Goal: Information Seeking & Learning: Check status

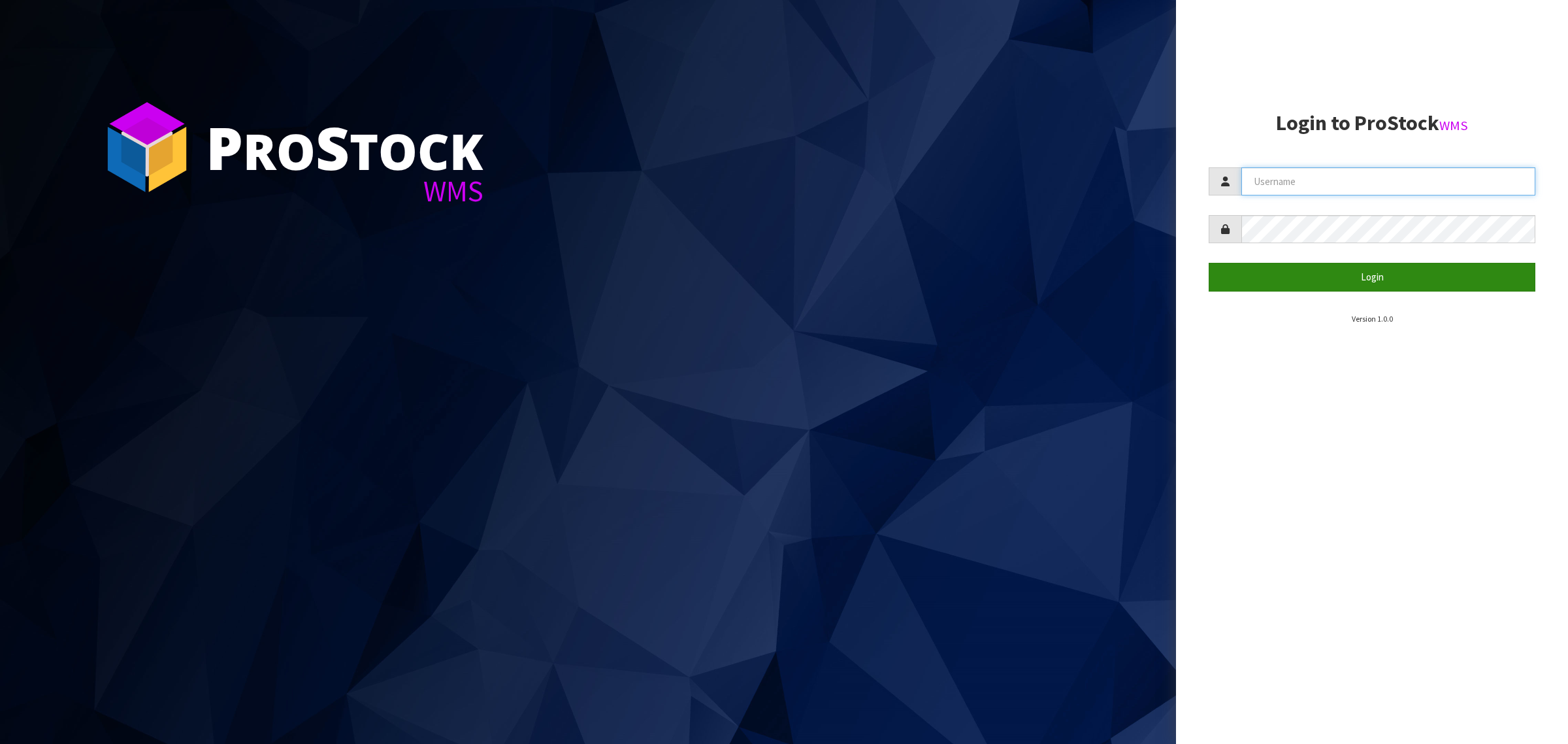
type input "[PERSON_NAME][EMAIL_ADDRESS][DOMAIN_NAME]"
click at [1279, 280] on button "Login" at bounding box center [1372, 277] width 327 height 28
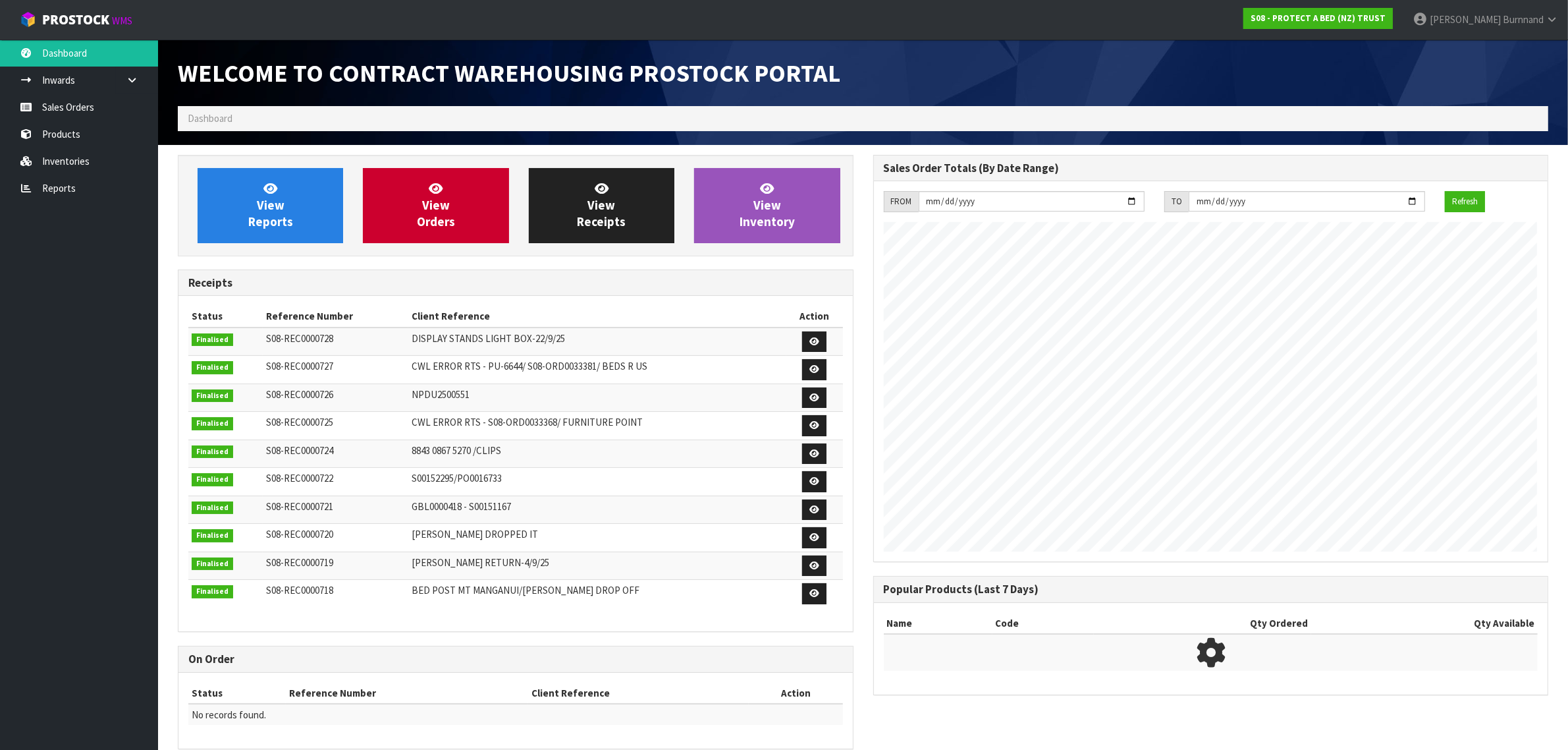
scroll to position [554, 695]
click at [64, 189] on link "Reports" at bounding box center [79, 188] width 158 height 27
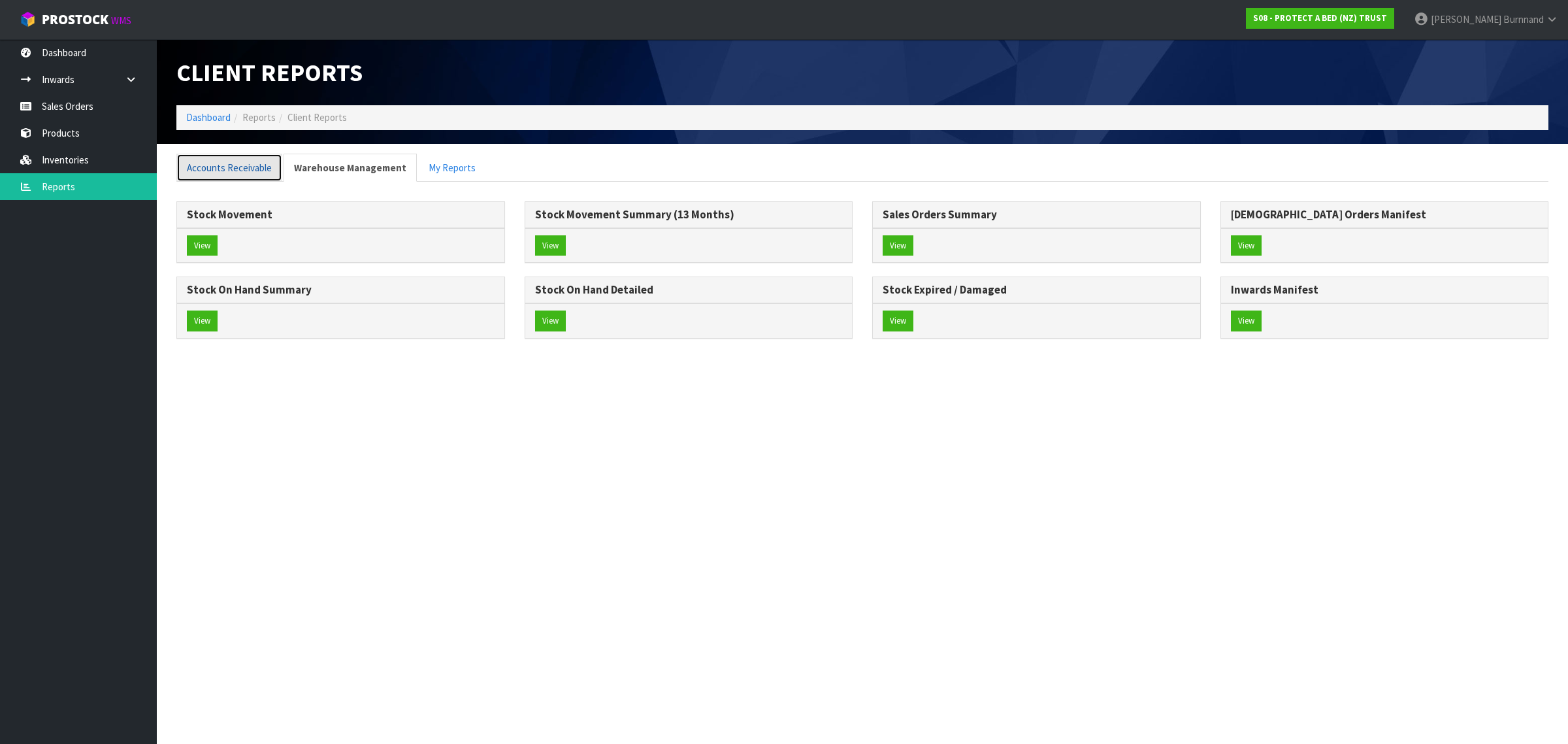
click at [220, 165] on link "Accounts Receivable" at bounding box center [229, 168] width 106 height 28
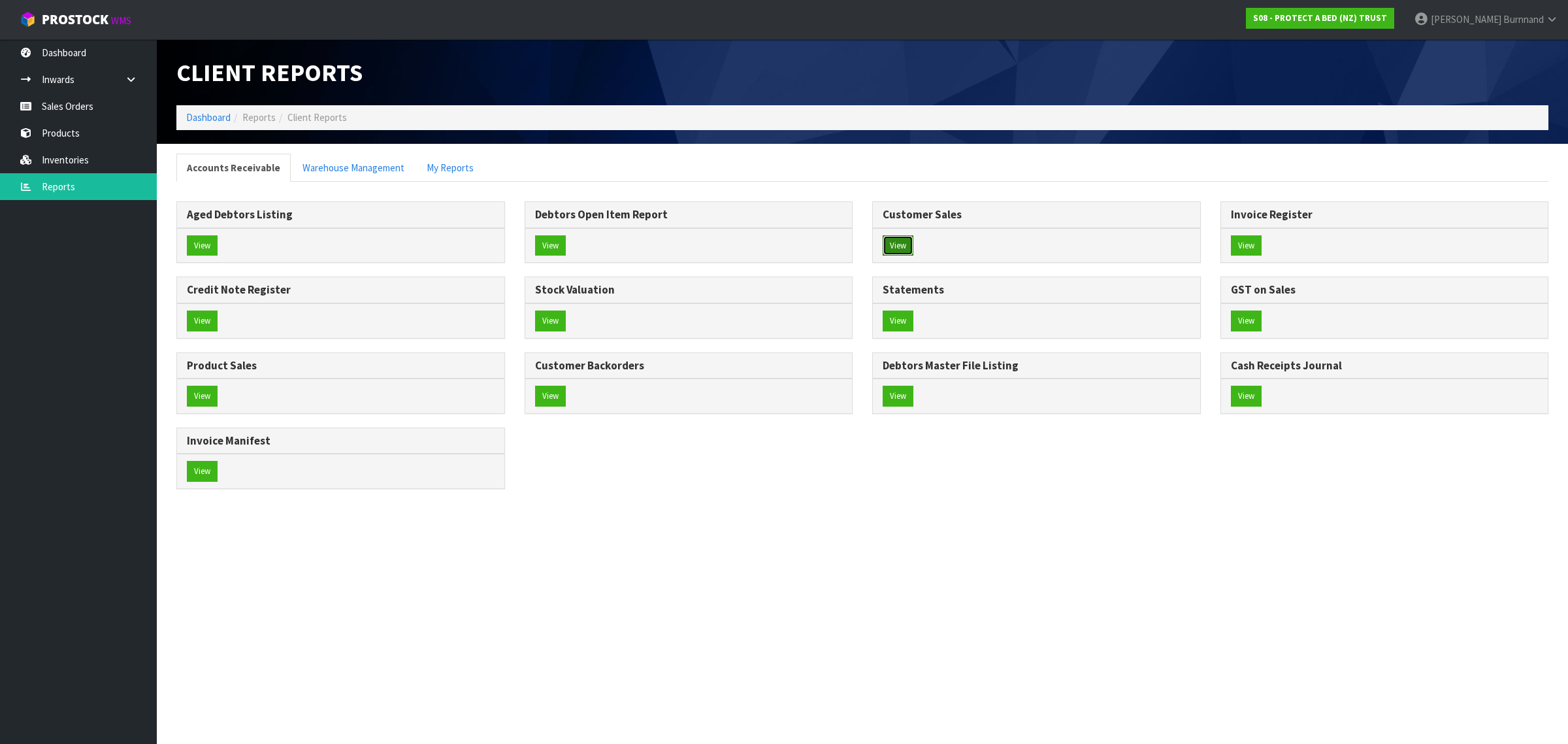
click at [890, 243] on button "View" at bounding box center [897, 246] width 30 height 21
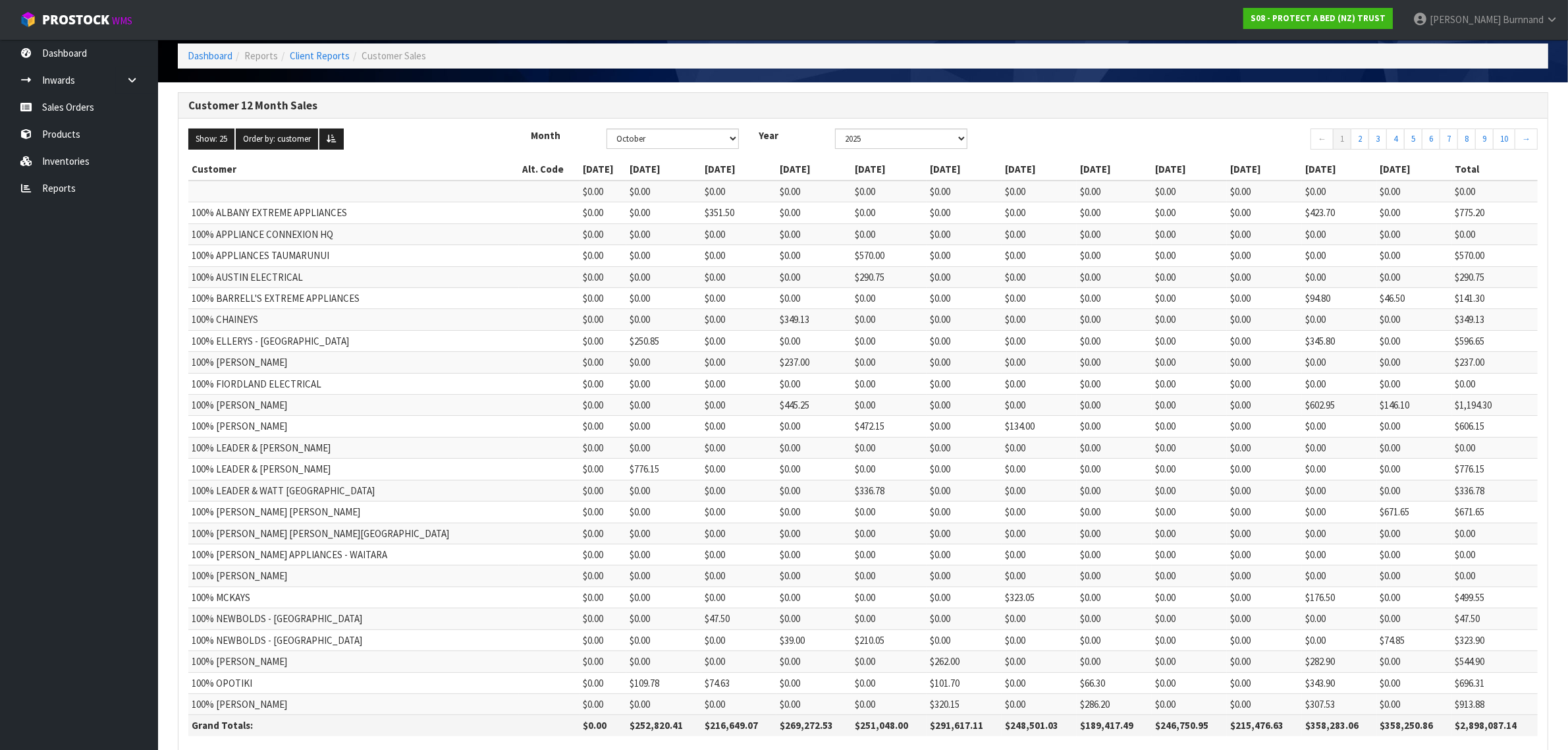
scroll to position [136, 0]
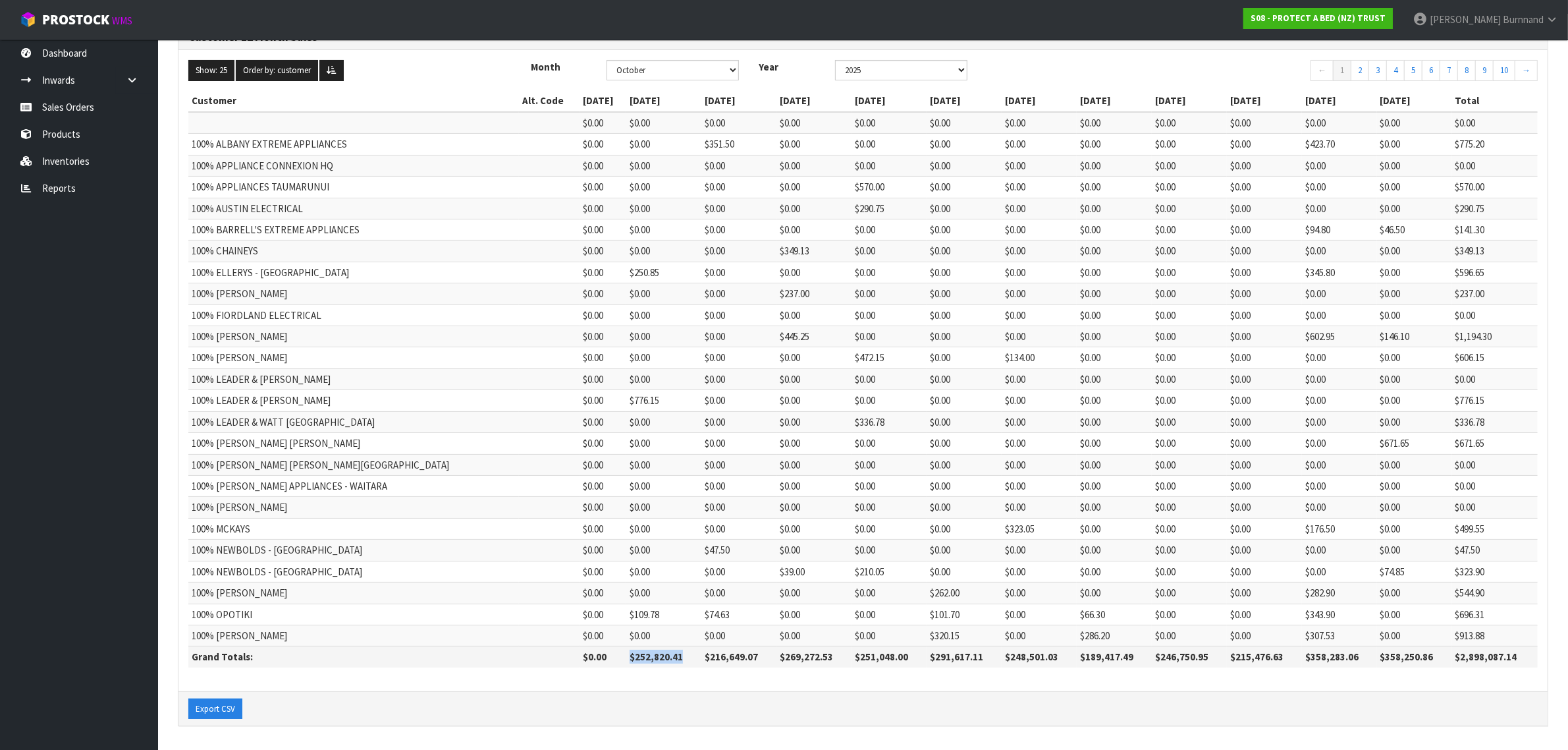
drag, startPoint x: 569, startPoint y: 657, endPoint x: 623, endPoint y: 656, distance: 54.0
click at [626, 656] on th "$252,820.41" at bounding box center [663, 657] width 75 height 21
copy th "$252,820.41"
click at [91, 158] on link "Inventories" at bounding box center [79, 161] width 158 height 27
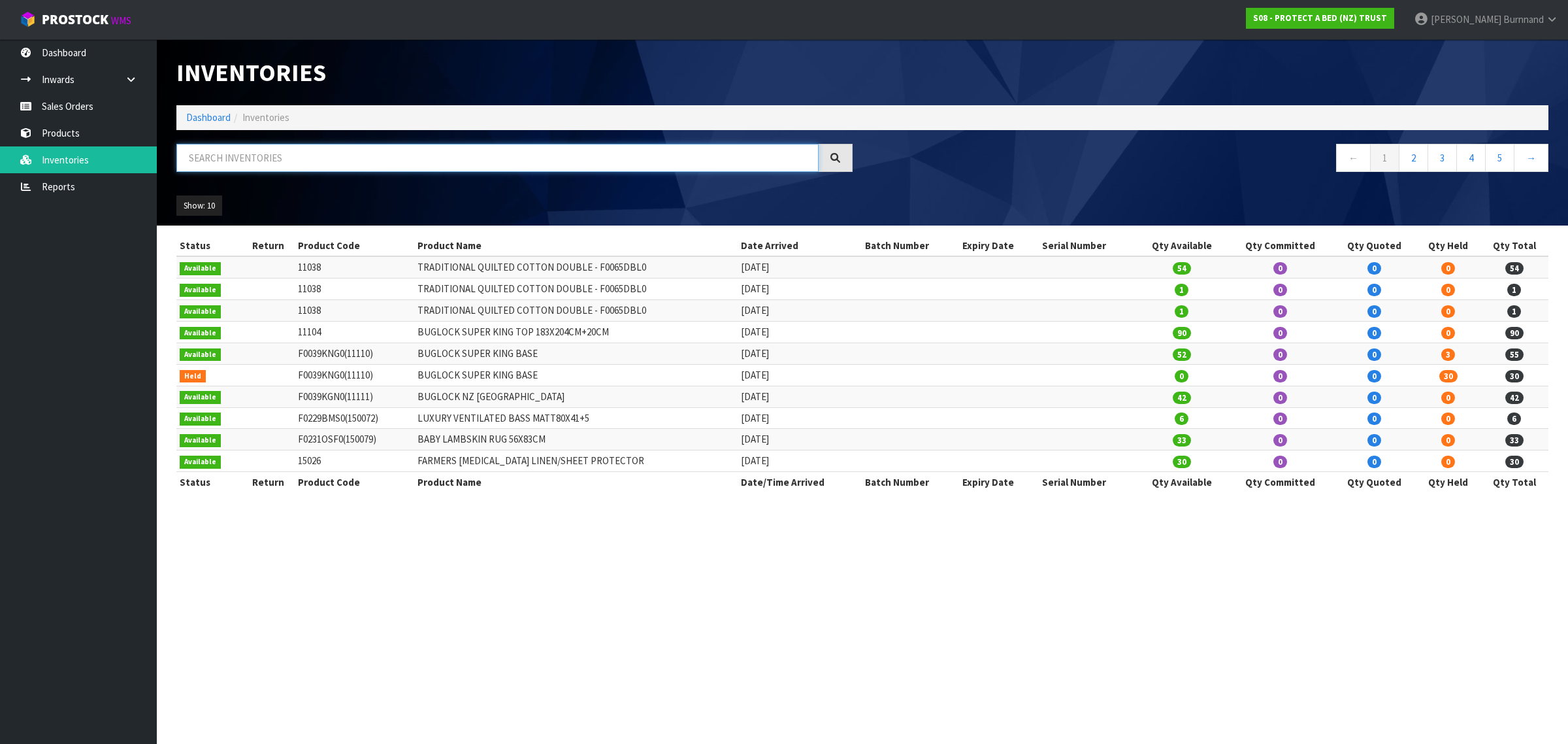
click at [214, 154] on input "text" at bounding box center [497, 158] width 642 height 28
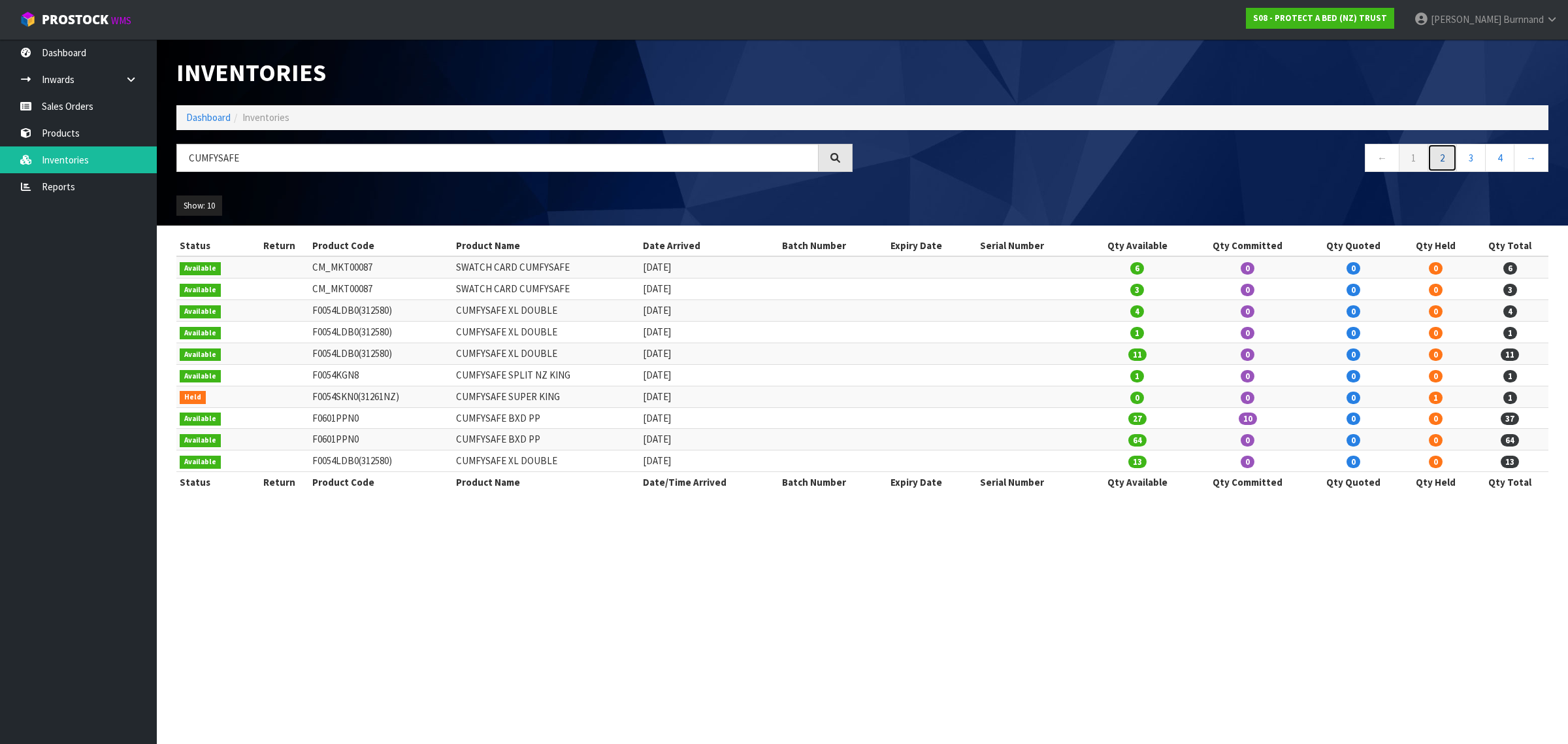
click at [1443, 158] on link "2" at bounding box center [1442, 158] width 30 height 28
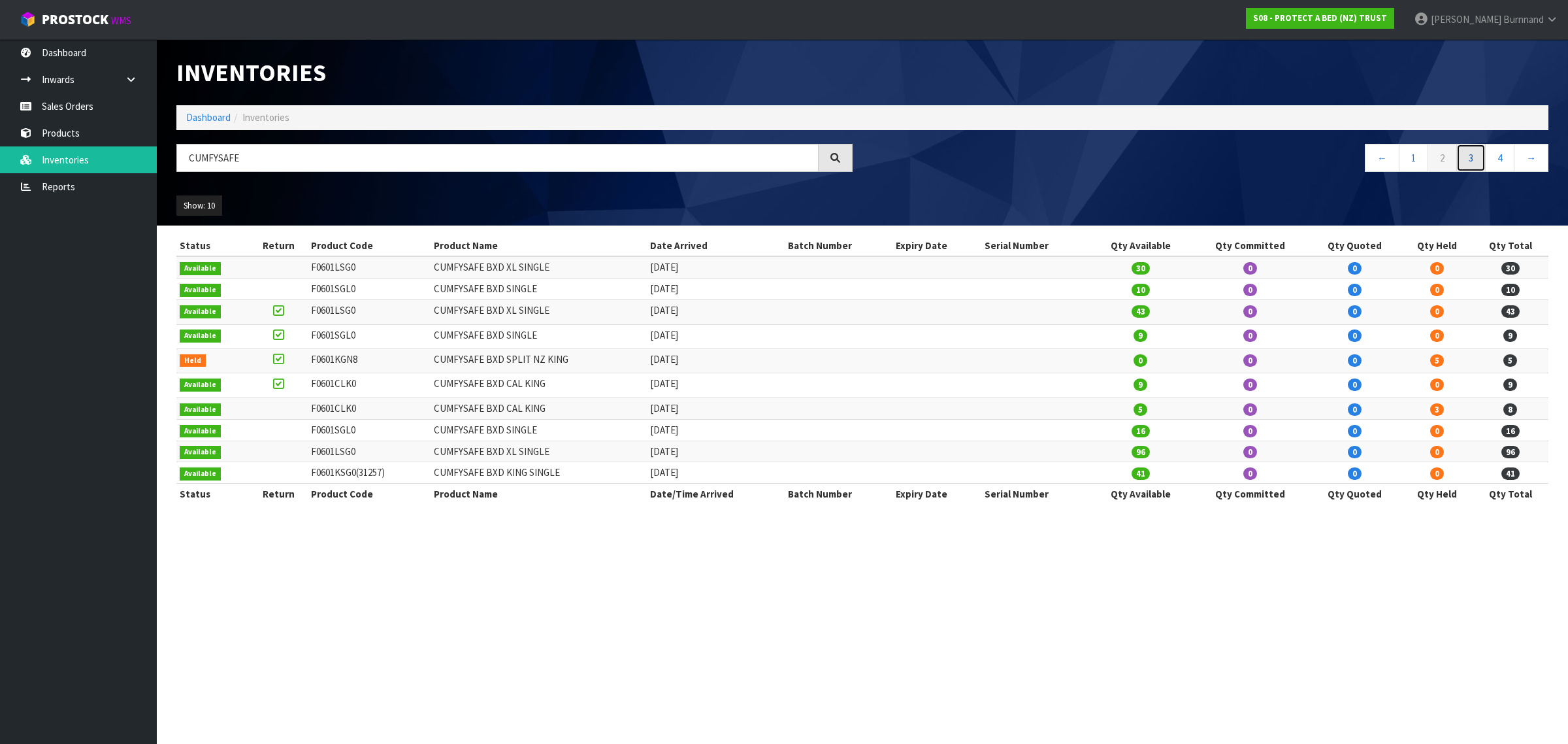
click at [1468, 157] on link "3" at bounding box center [1471, 158] width 30 height 28
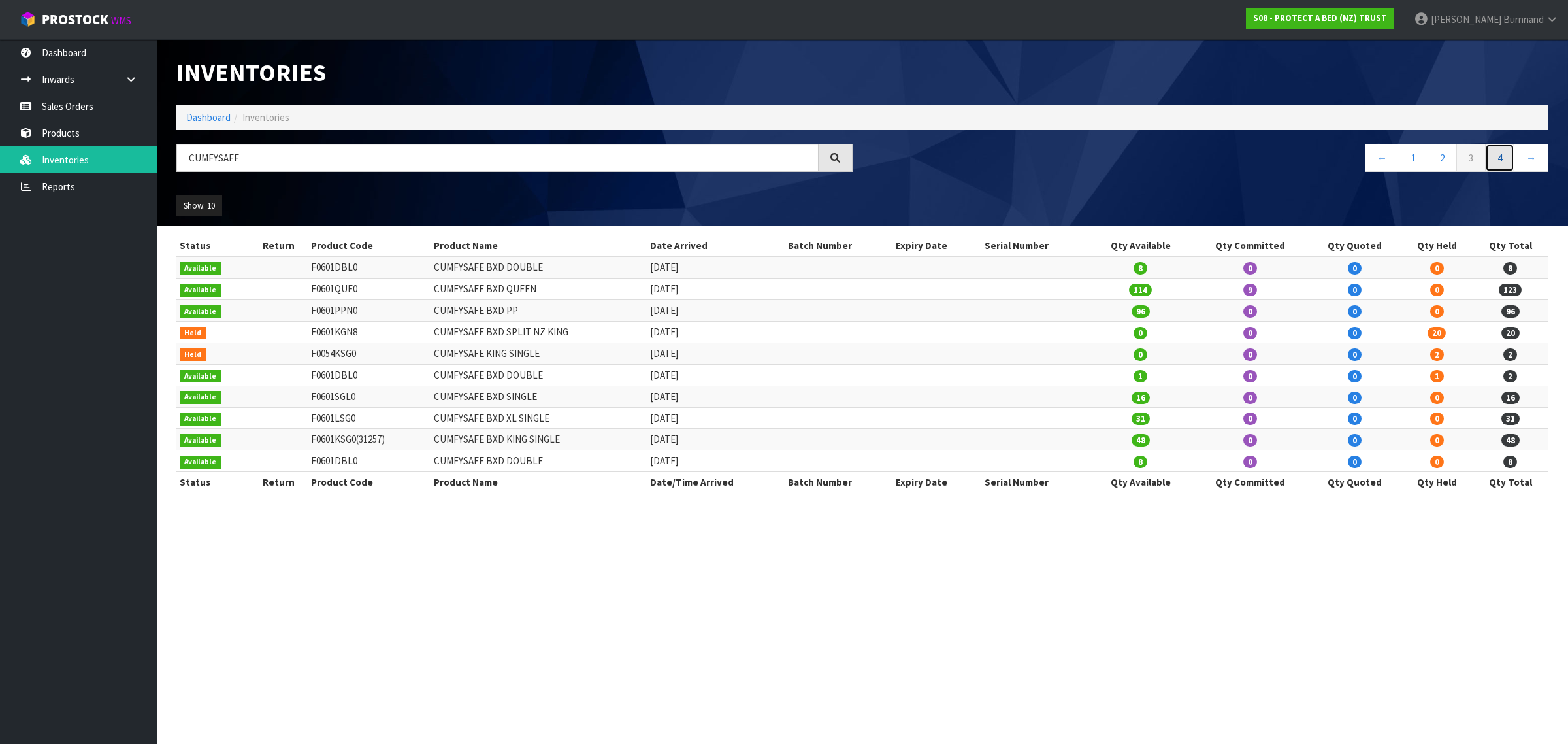
click at [1496, 164] on link "4" at bounding box center [1500, 158] width 30 height 28
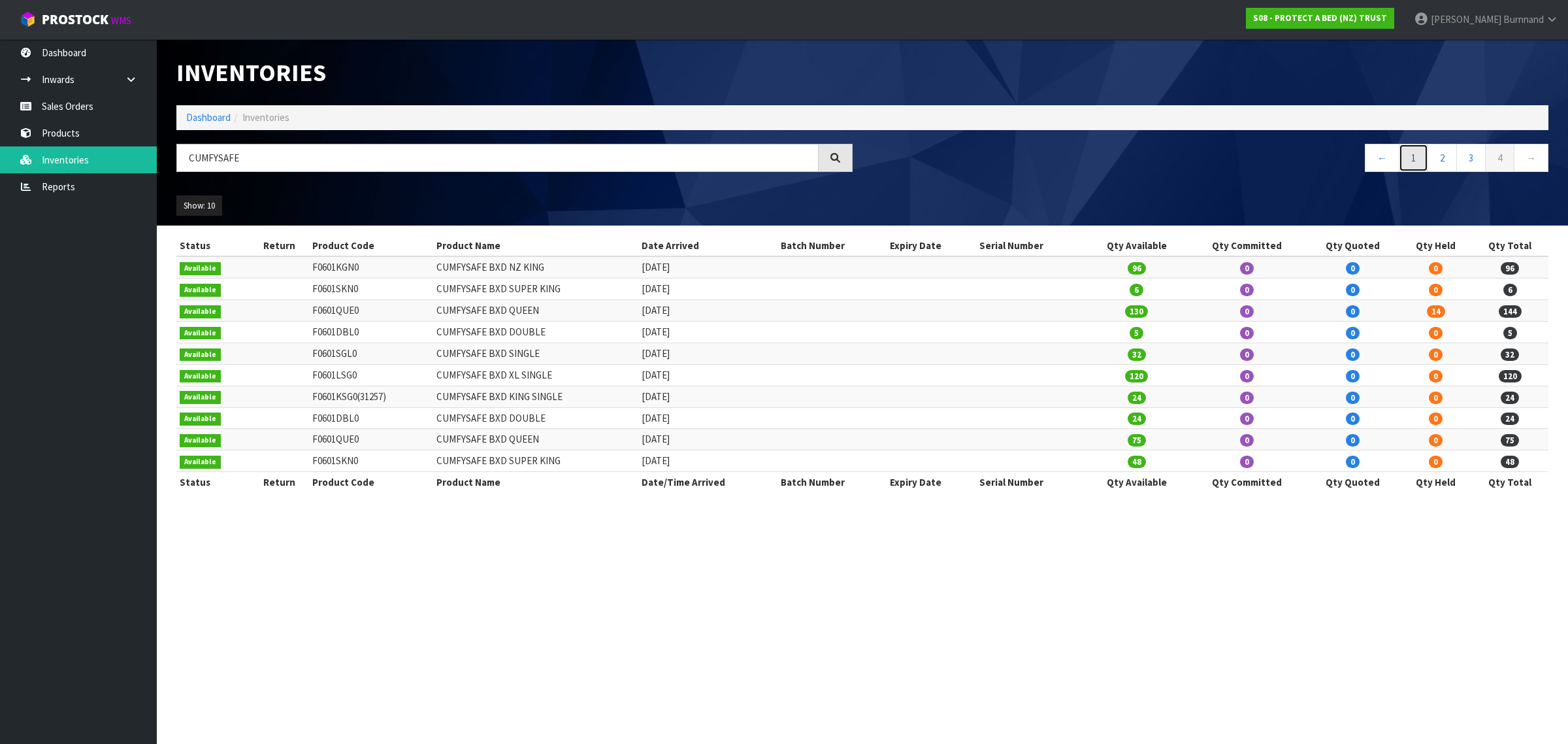
click at [1403, 164] on link "1" at bounding box center [1414, 158] width 30 height 28
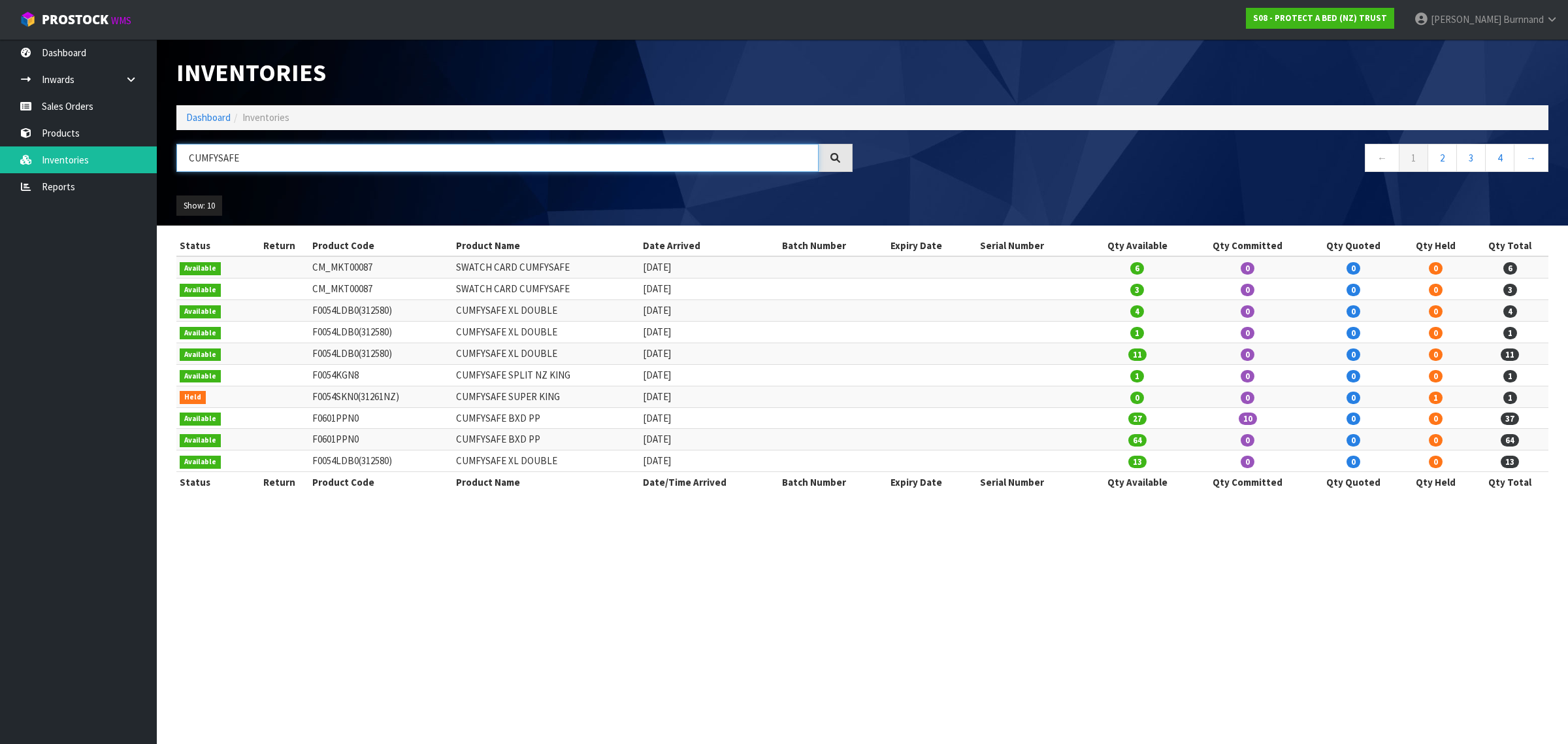
drag, startPoint x: 246, startPoint y: 156, endPoint x: 171, endPoint y: 152, distance: 75.1
click at [171, 152] on div "CUMFYSAFE" at bounding box center [514, 163] width 696 height 38
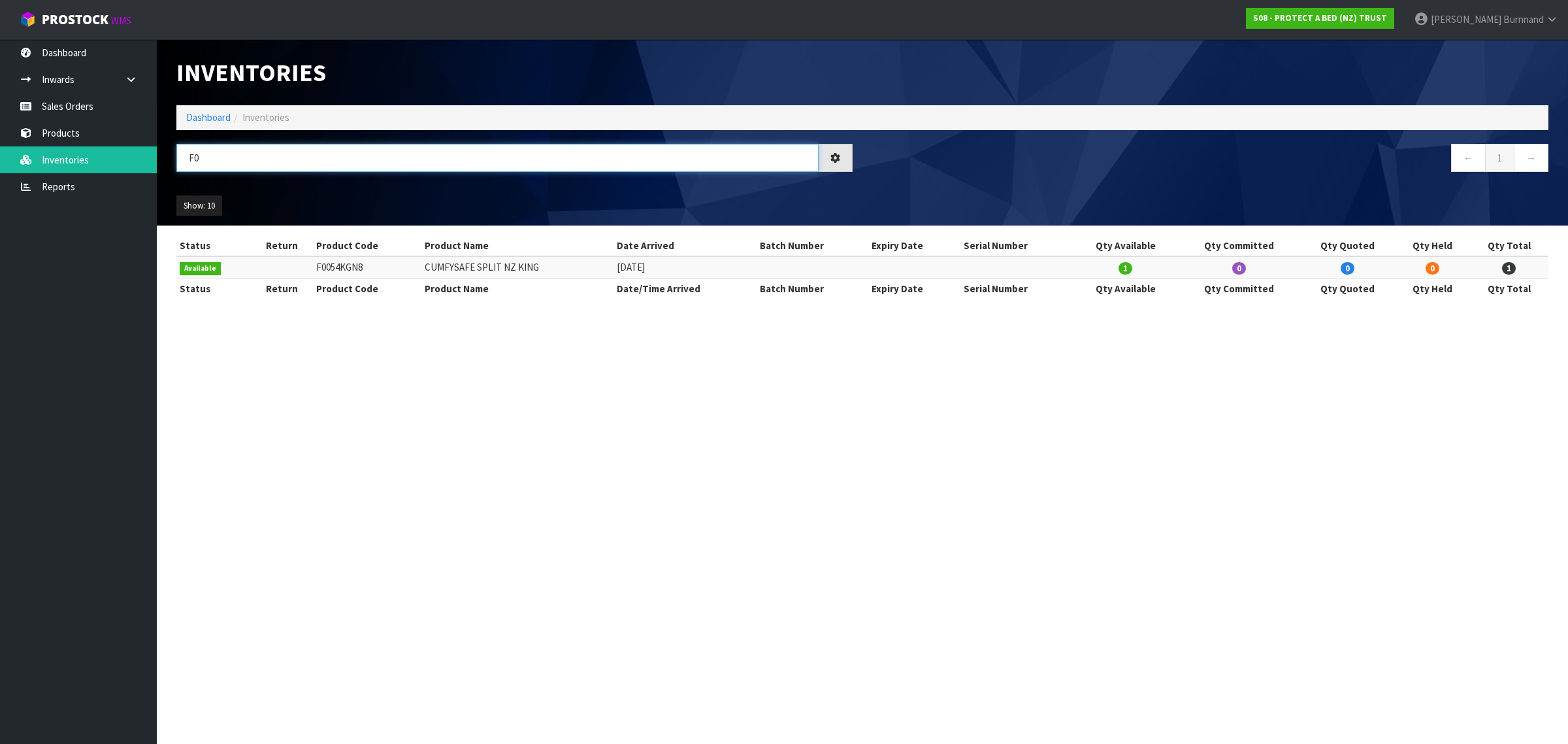
type input "F"
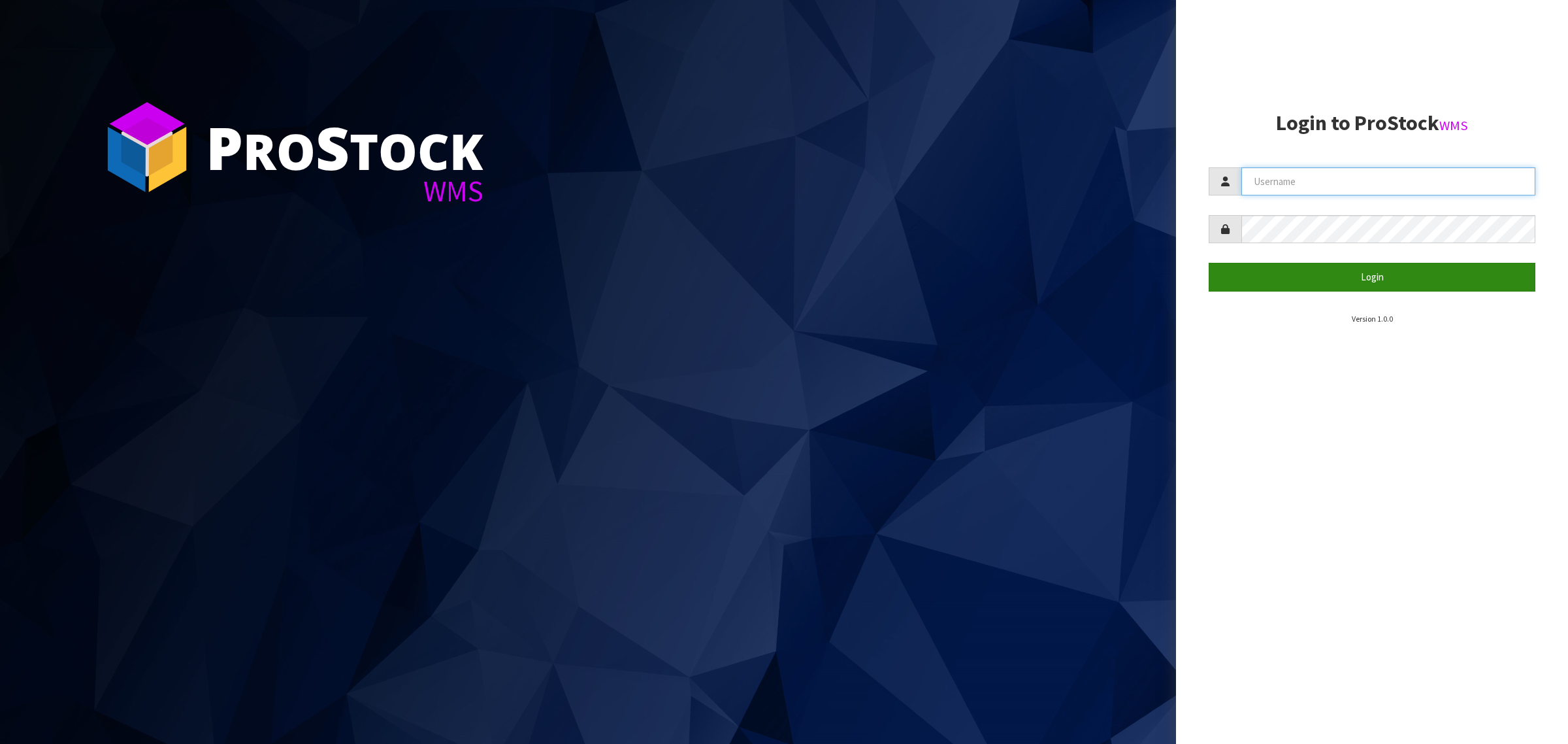
type input "[PERSON_NAME][EMAIL_ADDRESS][DOMAIN_NAME]"
click at [1261, 269] on button "Login" at bounding box center [1372, 277] width 327 height 28
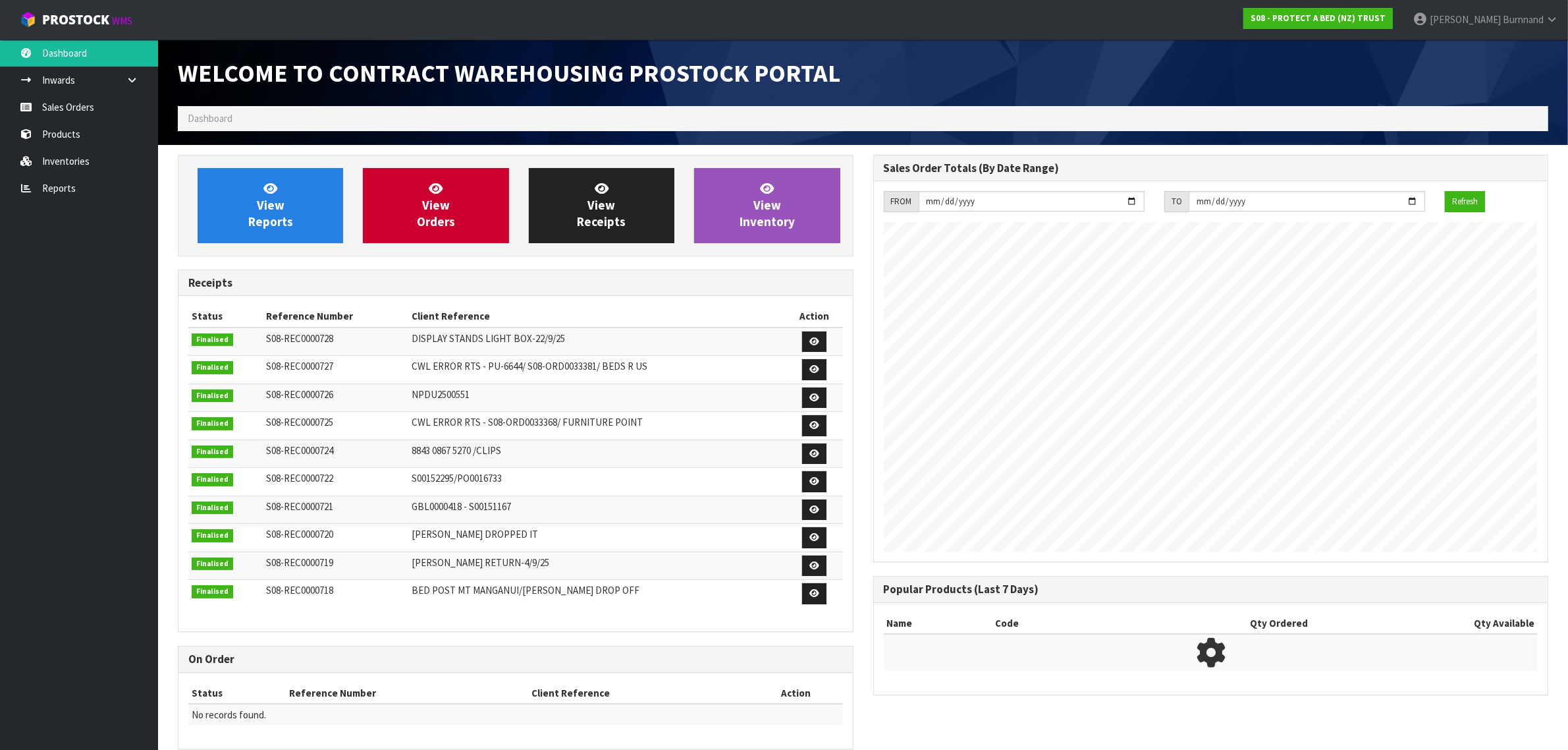
scroll to position [734, 695]
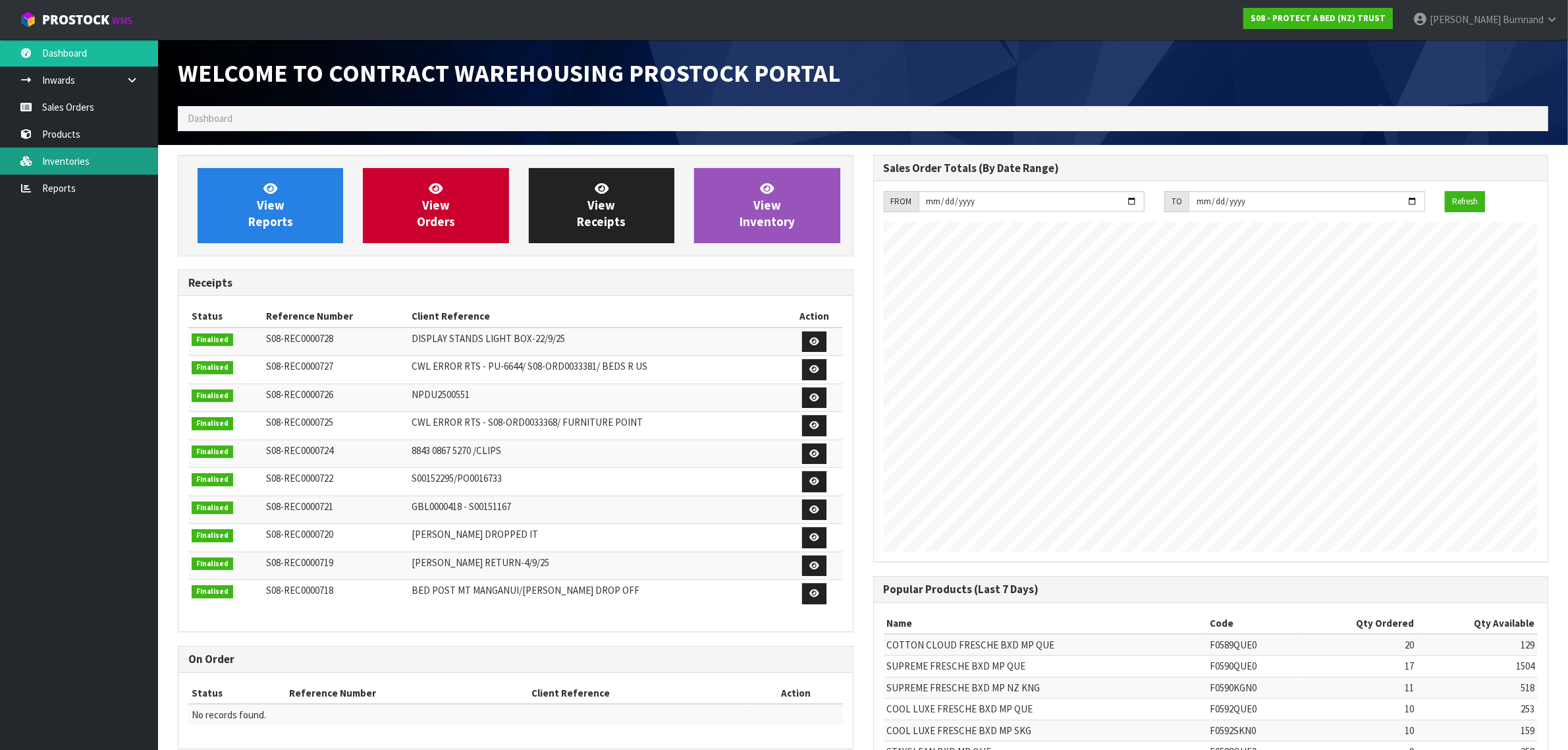
click at [80, 156] on link "Inventories" at bounding box center [79, 161] width 158 height 27
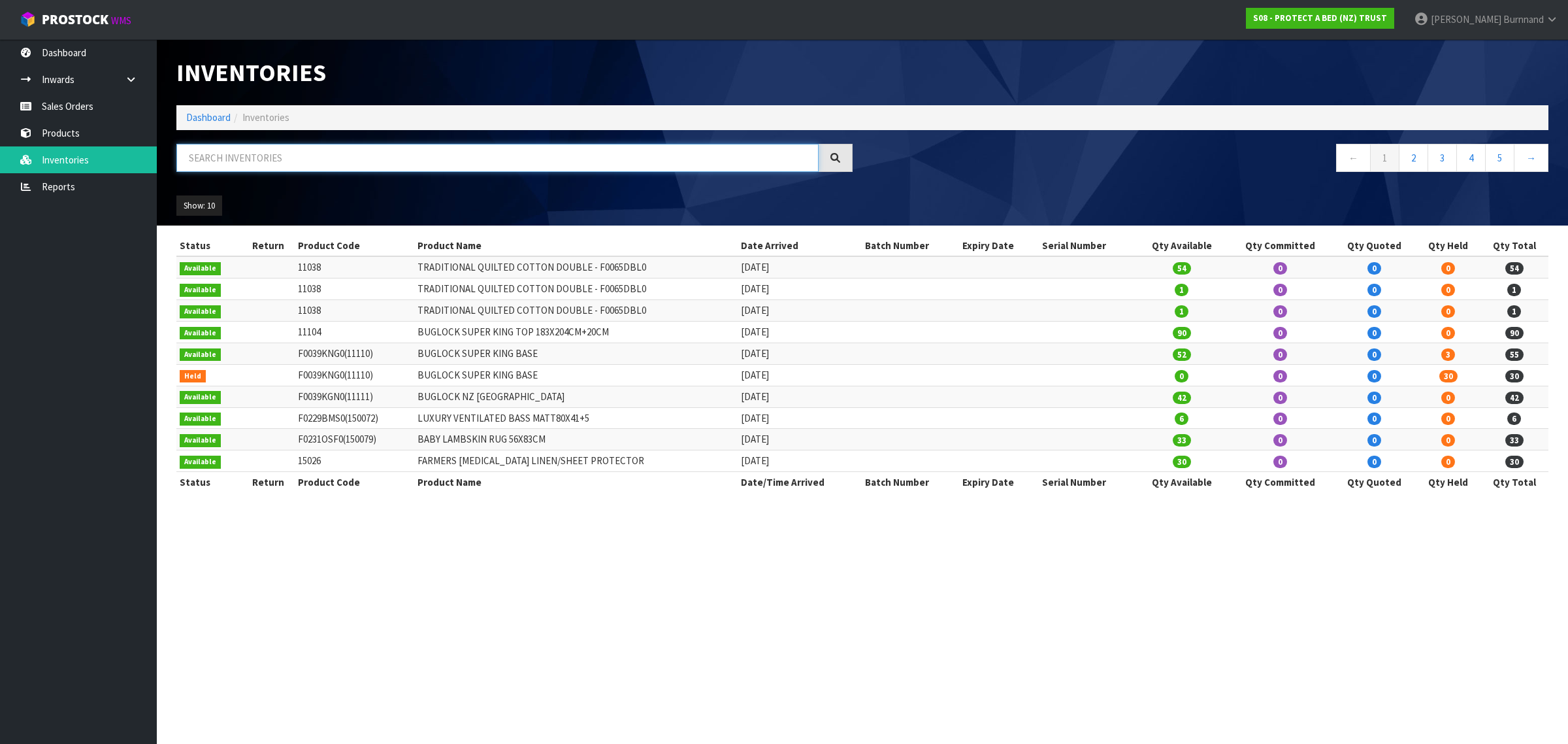
click at [198, 156] on input "text" at bounding box center [497, 158] width 642 height 28
paste input "CM_BOX00044"
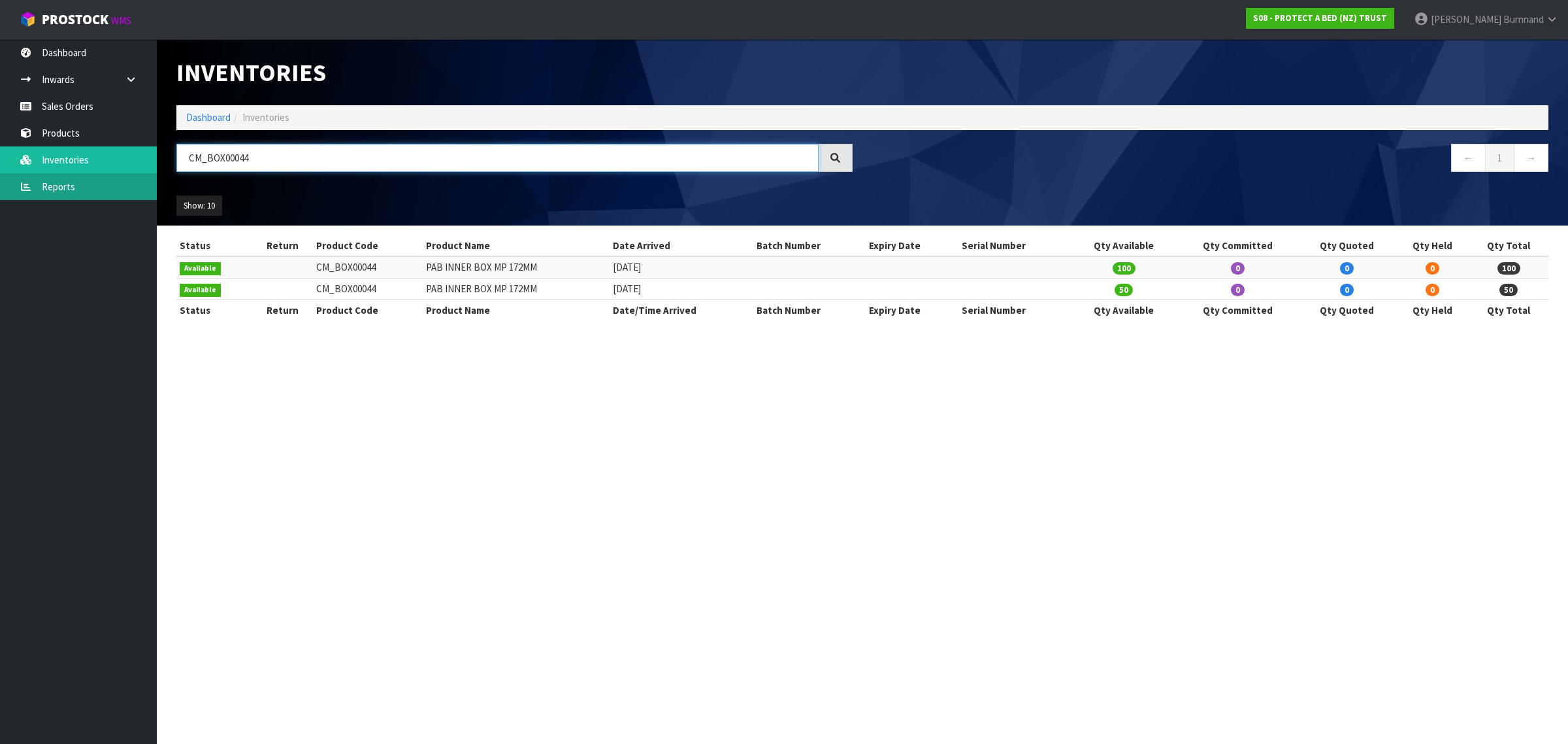
type input "CM_BOX00044"
click at [57, 188] on link "Reports" at bounding box center [79, 187] width 157 height 27
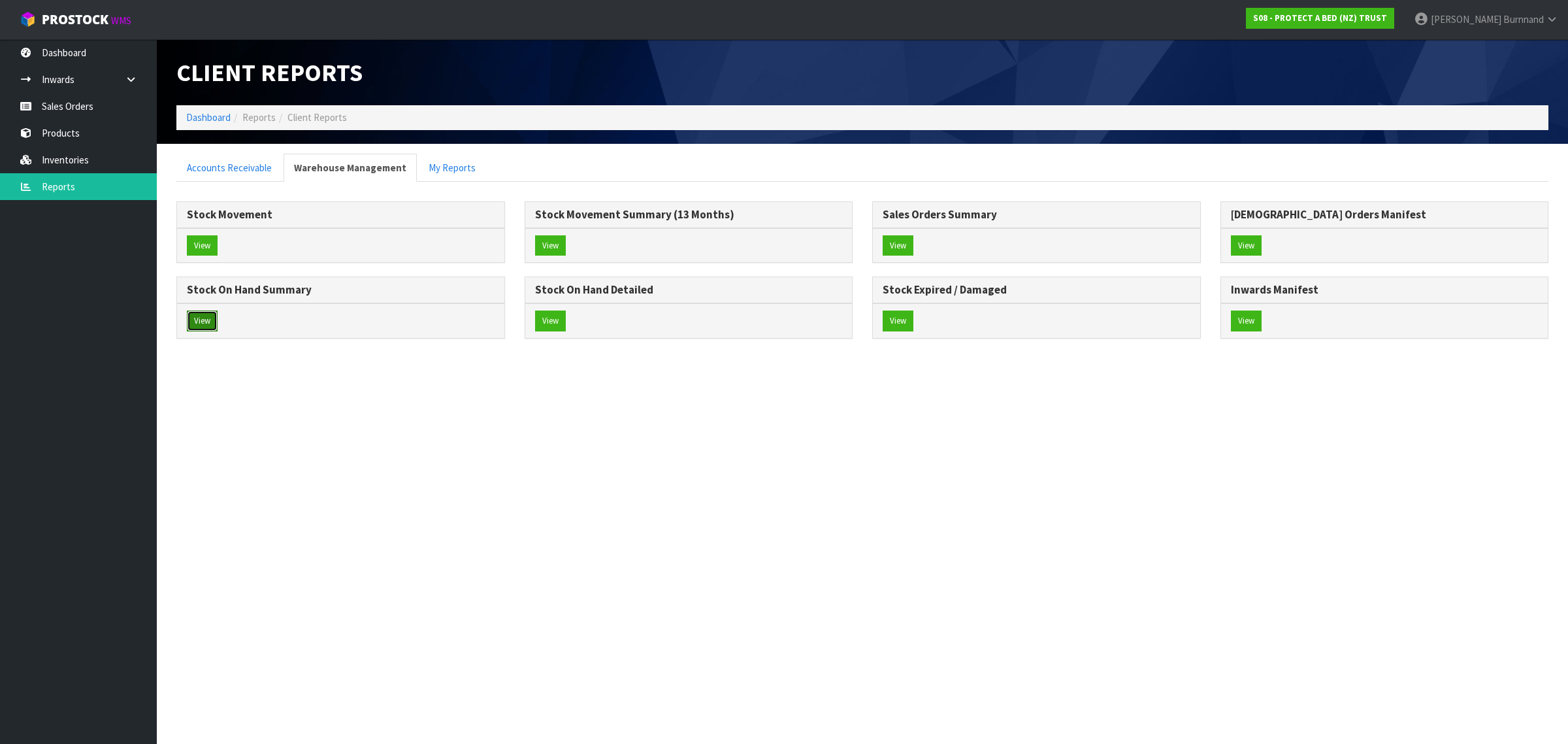
click at [200, 321] on button "View" at bounding box center [202, 321] width 30 height 21
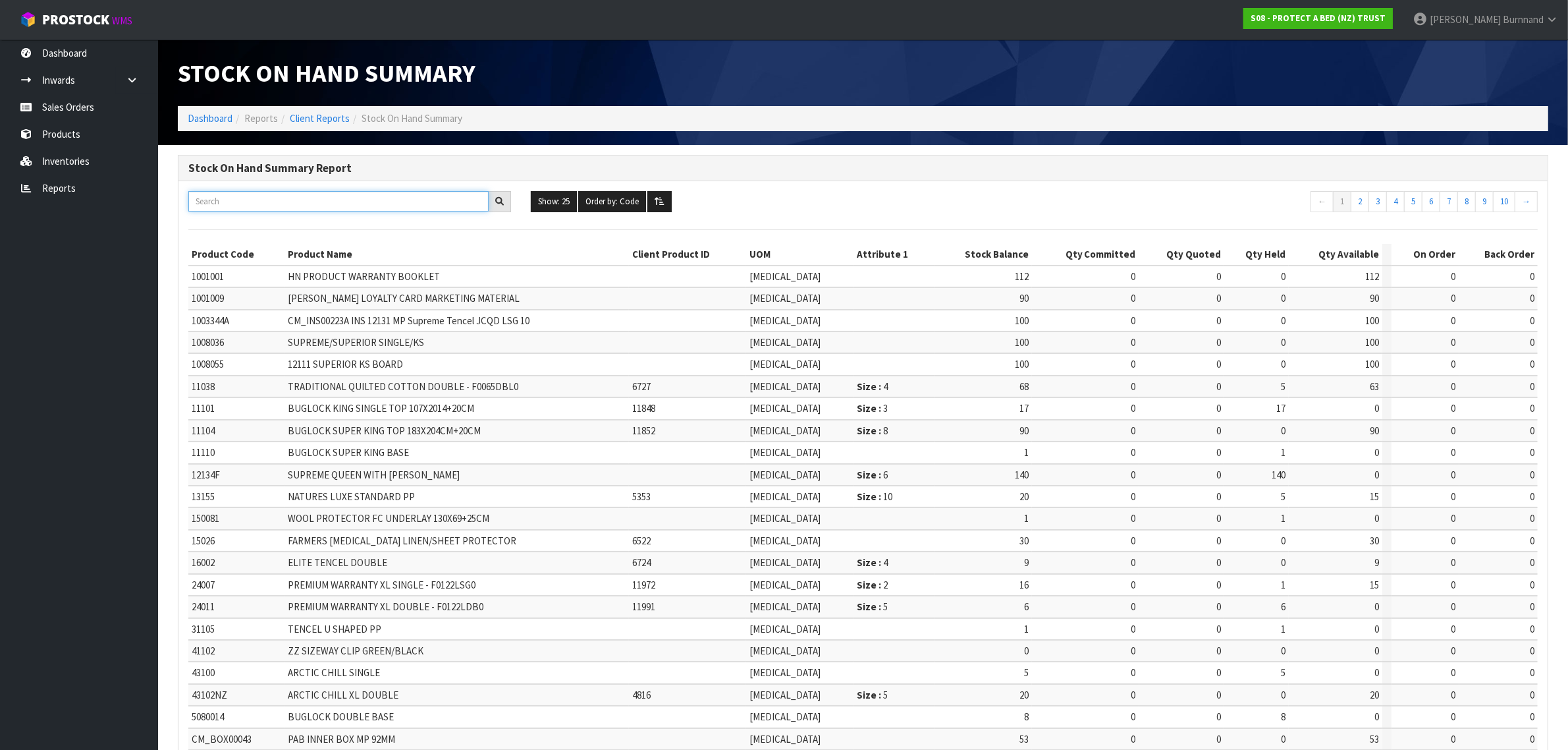
click at [216, 200] on input "text" at bounding box center [338, 201] width 300 height 21
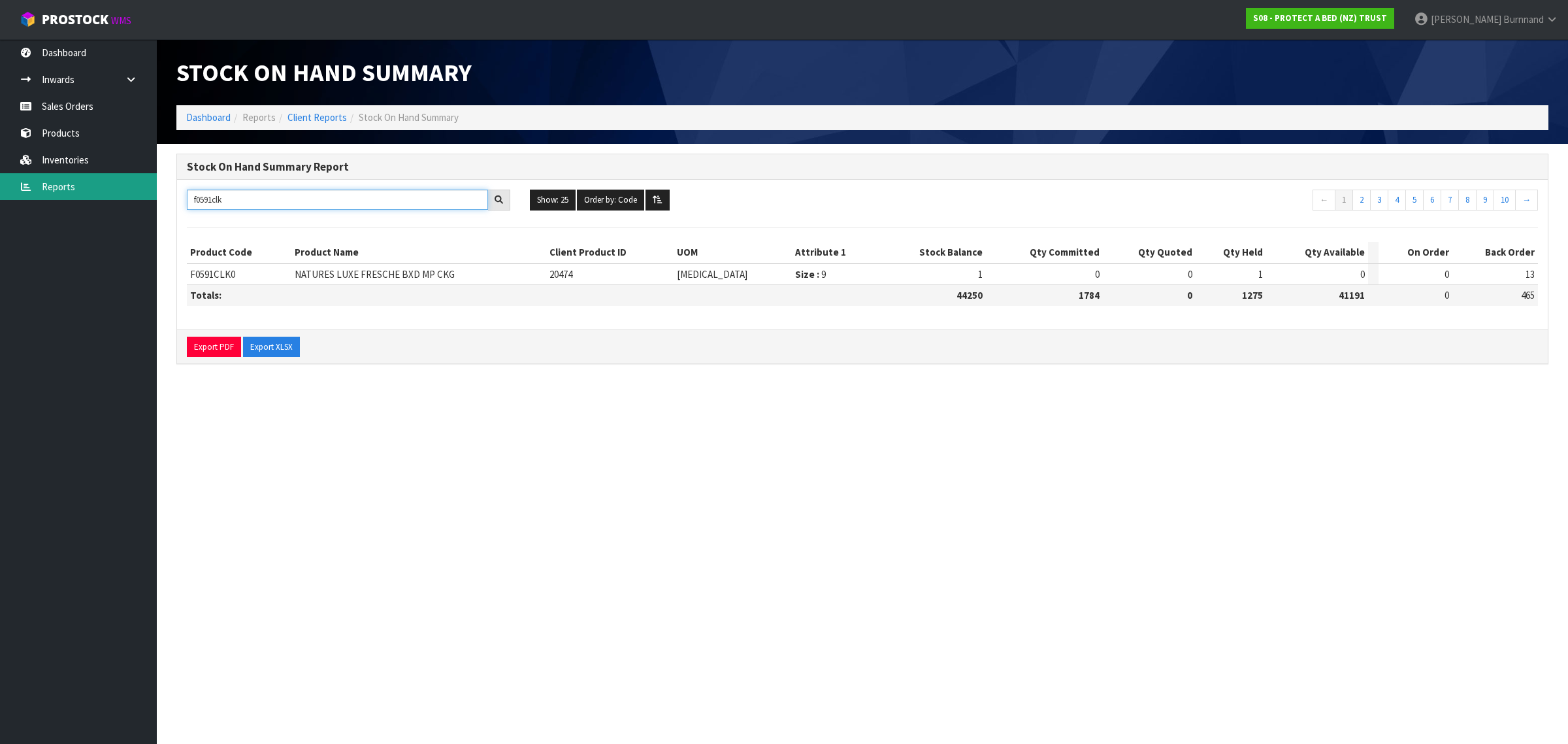
type input "f0591clk"
drag, startPoint x: 229, startPoint y: 198, endPoint x: 184, endPoint y: 195, distance: 45.1
click at [185, 197] on div "f0591clk" at bounding box center [348, 200] width 343 height 21
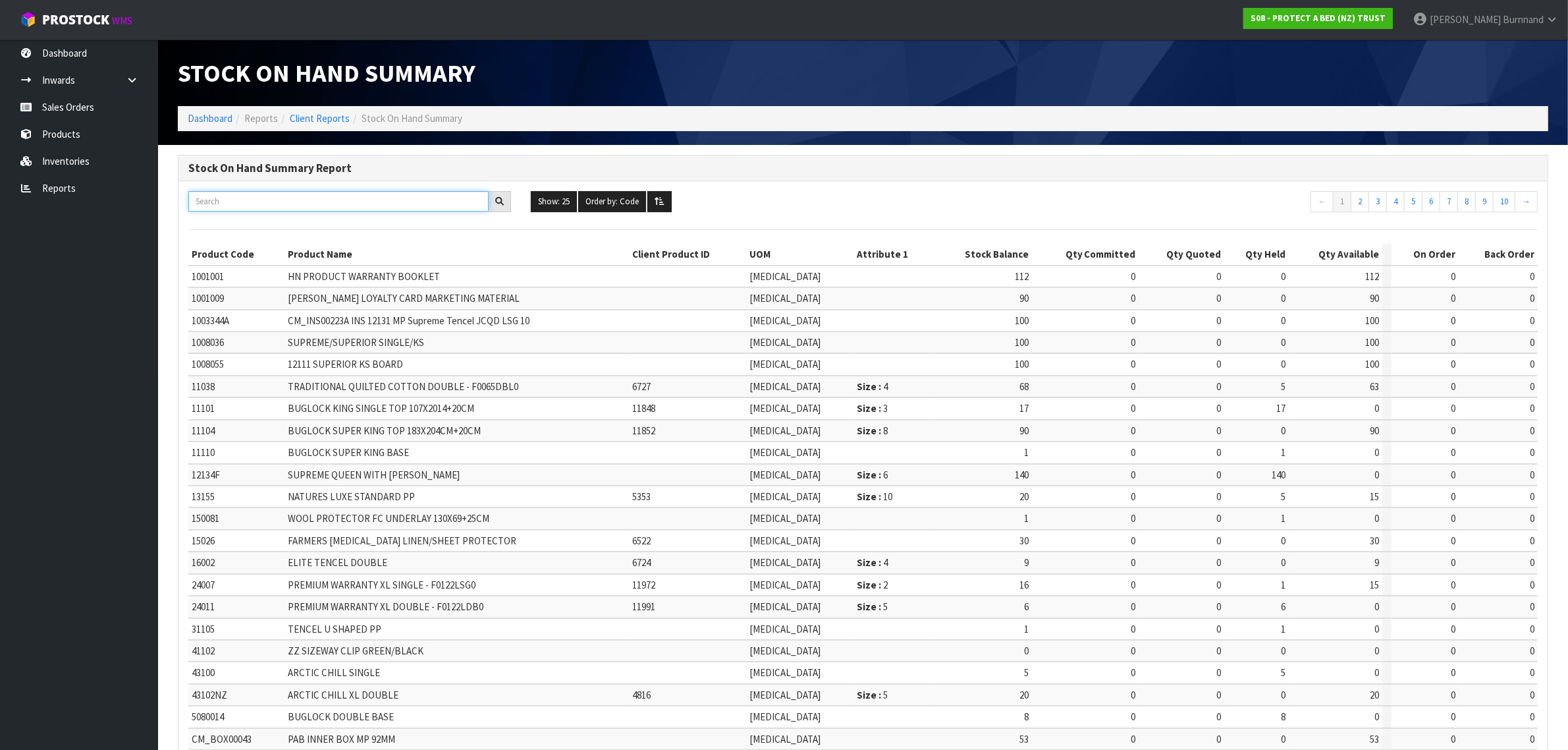
scroll to position [158, 0]
